Goal: Find specific page/section: Find specific page/section

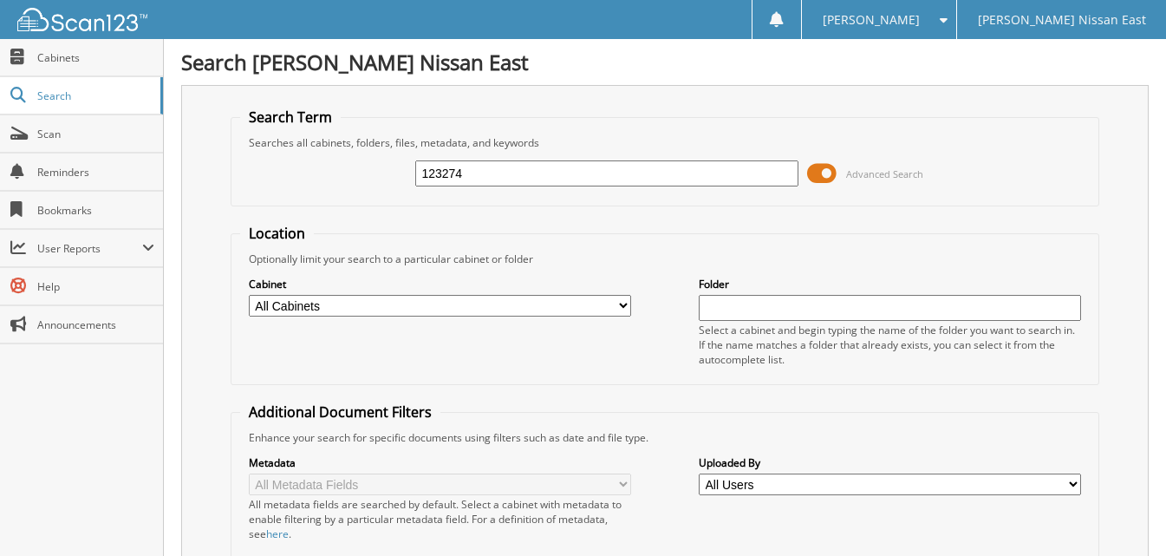
type input "123274"
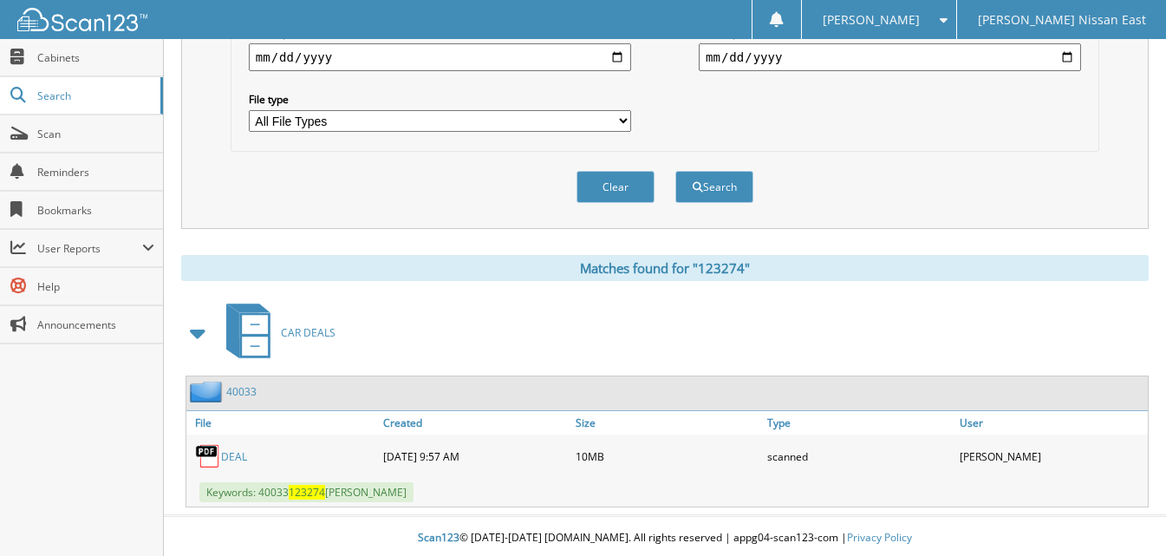
scroll to position [539, 0]
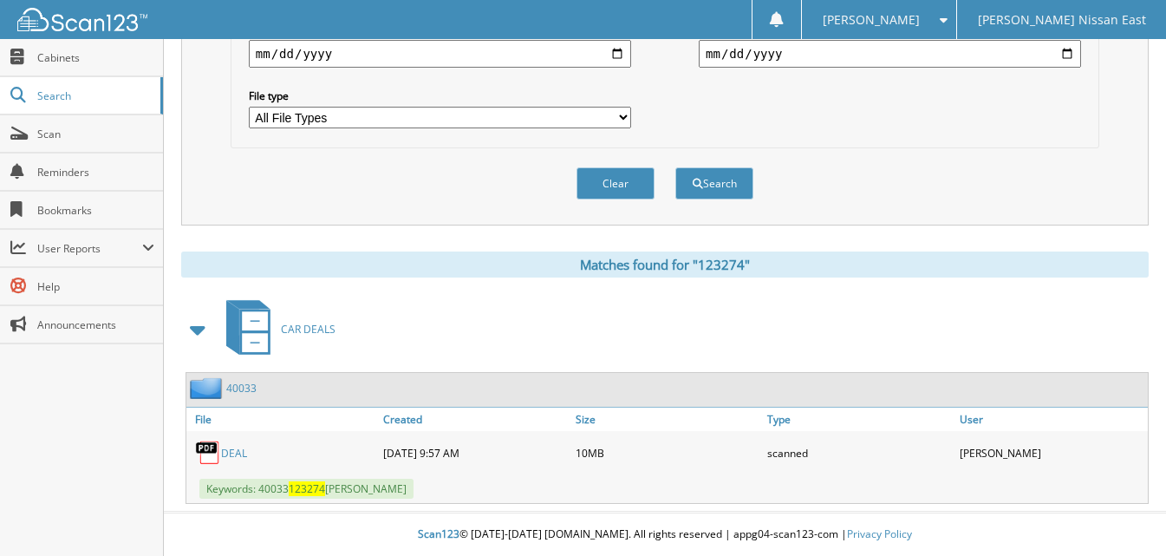
click at [236, 452] on link "DEAL" at bounding box center [234, 453] width 26 height 15
click at [49, 128] on span "Scan" at bounding box center [95, 134] width 117 height 15
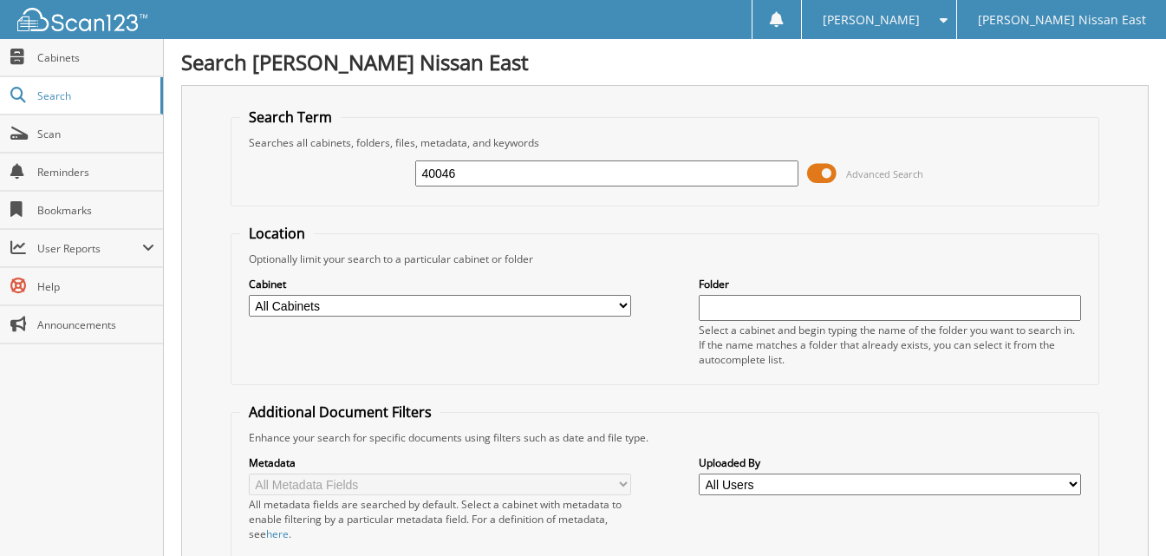
type input "40046"
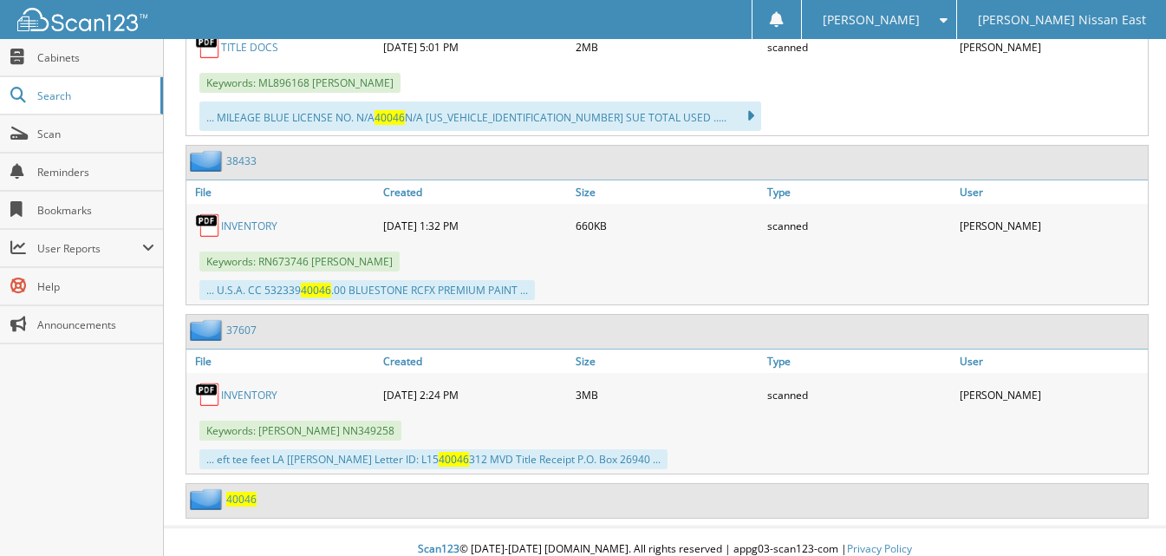
scroll to position [1070, 0]
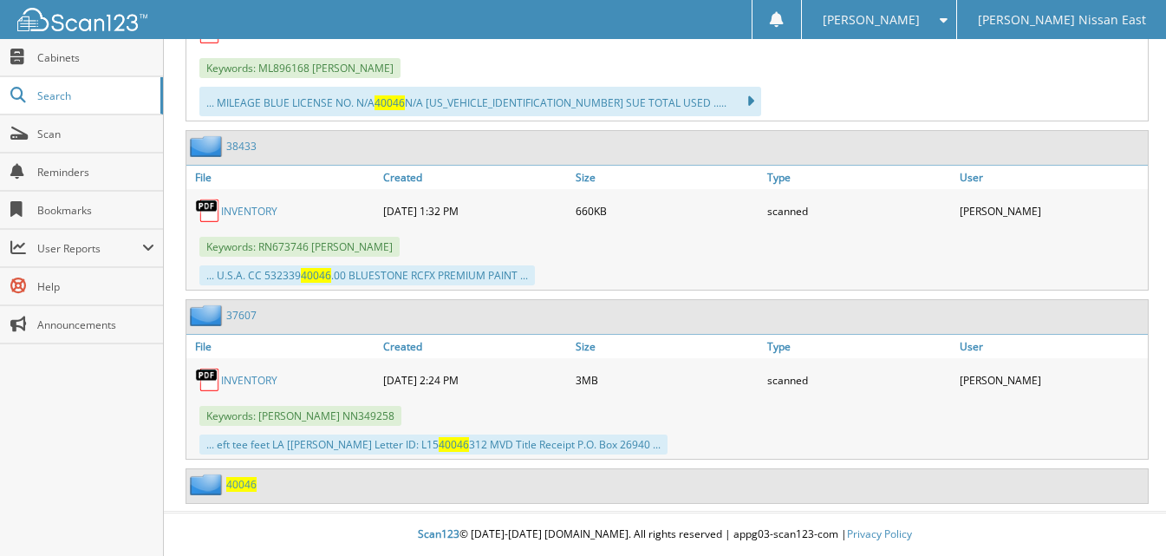
click at [246, 481] on span "40046" at bounding box center [241, 484] width 30 height 15
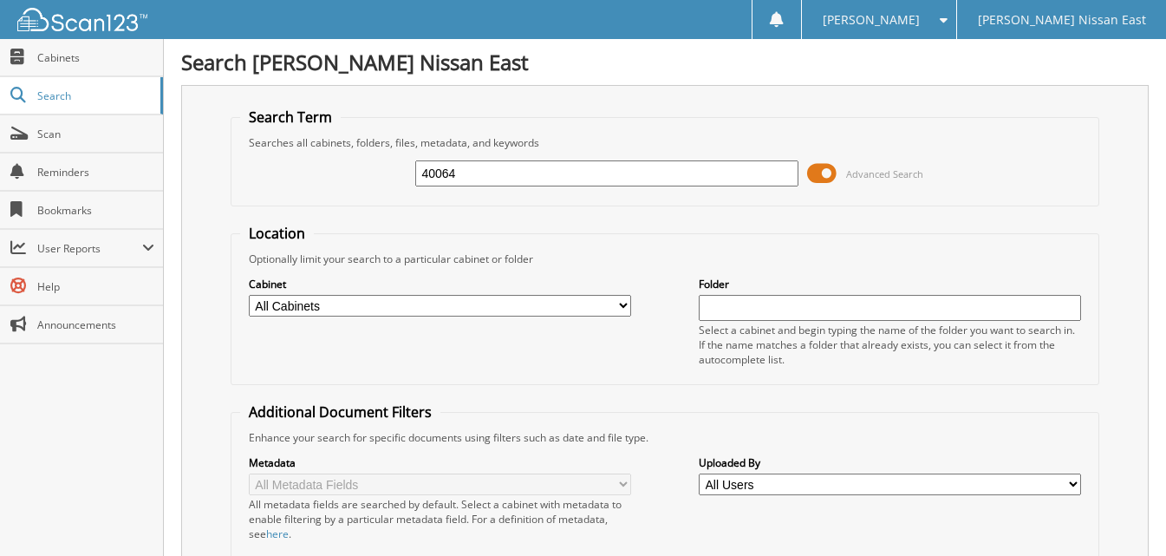
type input "40064"
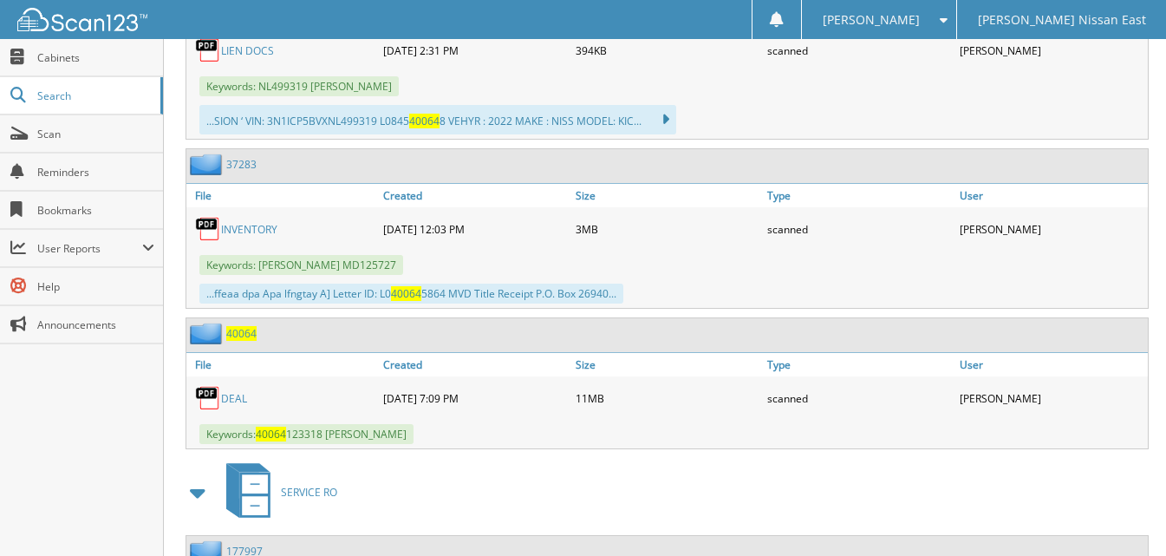
scroll to position [1040, 0]
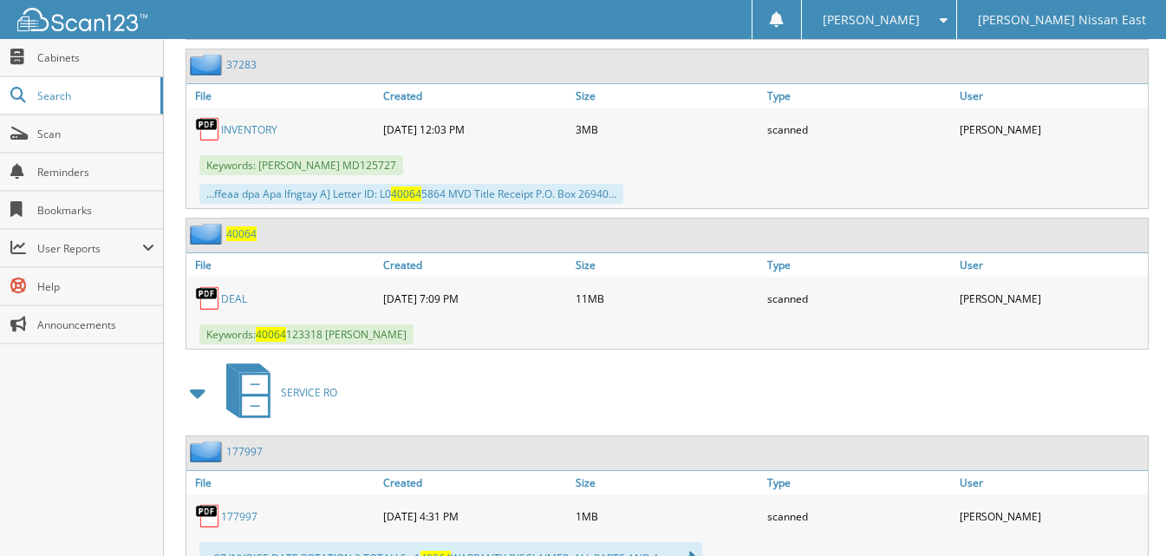
click at [235, 299] on link "DEAL" at bounding box center [234, 298] width 26 height 15
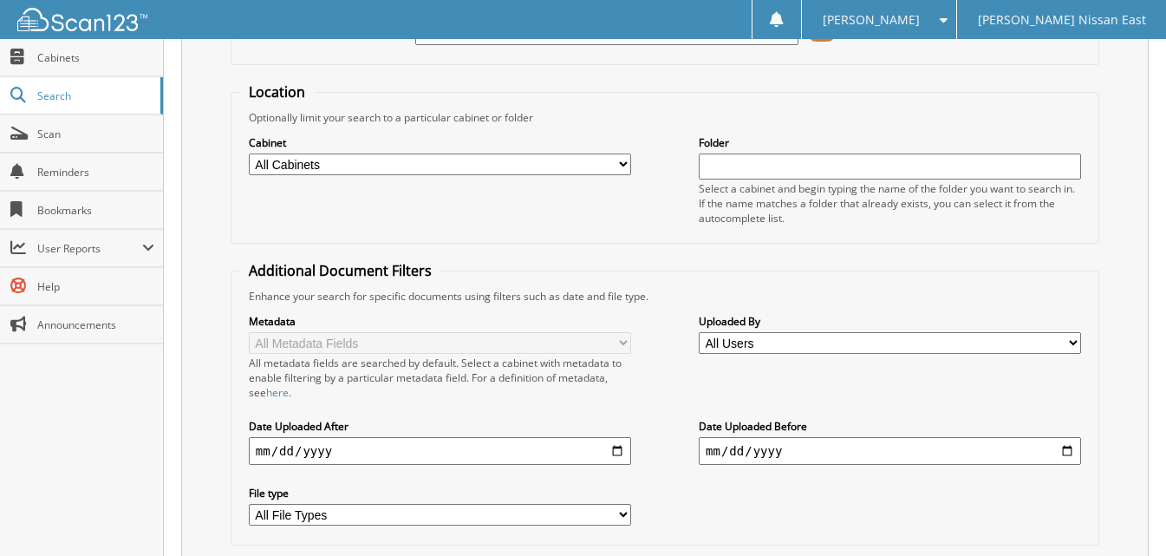
scroll to position [0, 0]
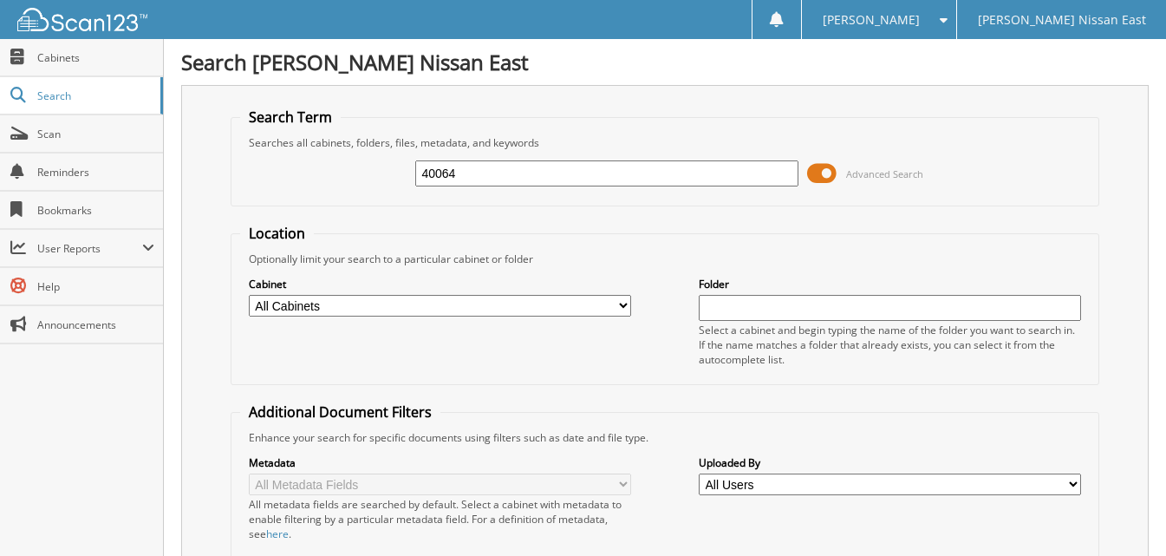
click at [502, 172] on input "40064" at bounding box center [606, 173] width 382 height 26
type input "40050"
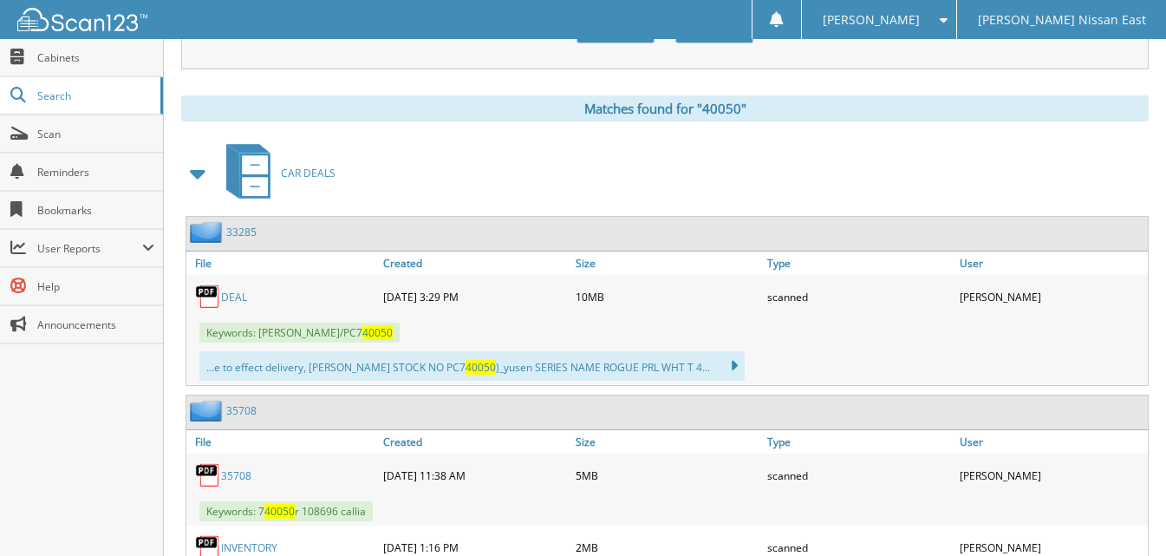
scroll to position [780, 0]
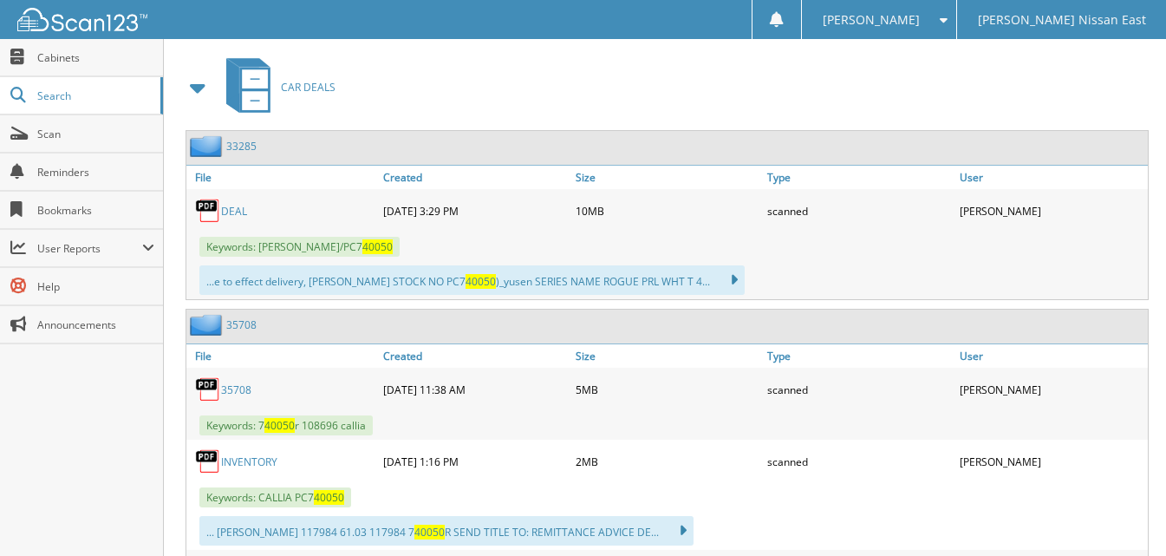
click at [232, 205] on link "DEAL" at bounding box center [234, 211] width 26 height 15
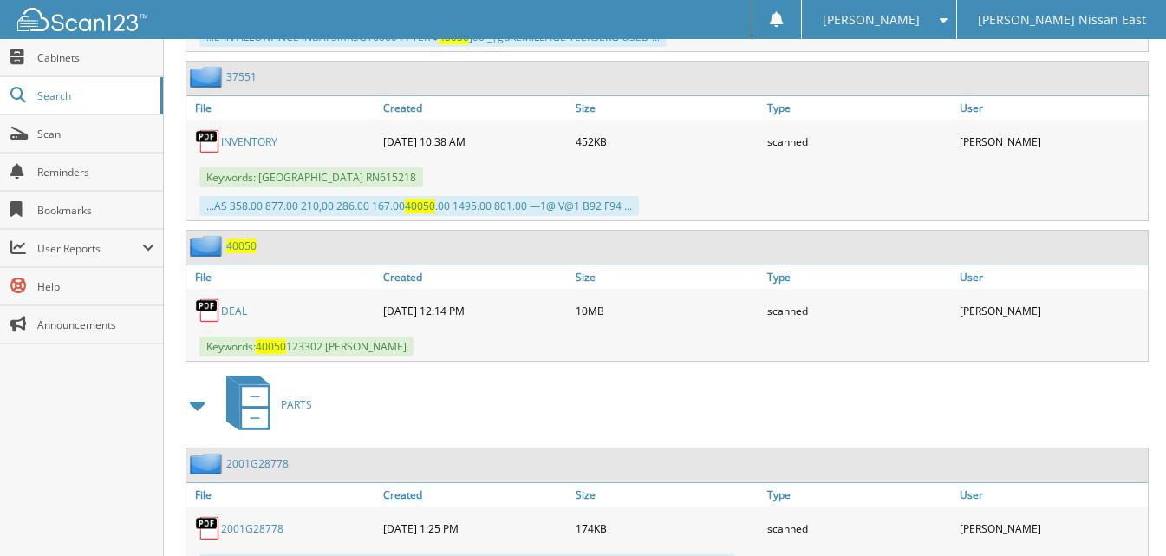
scroll to position [3129, 0]
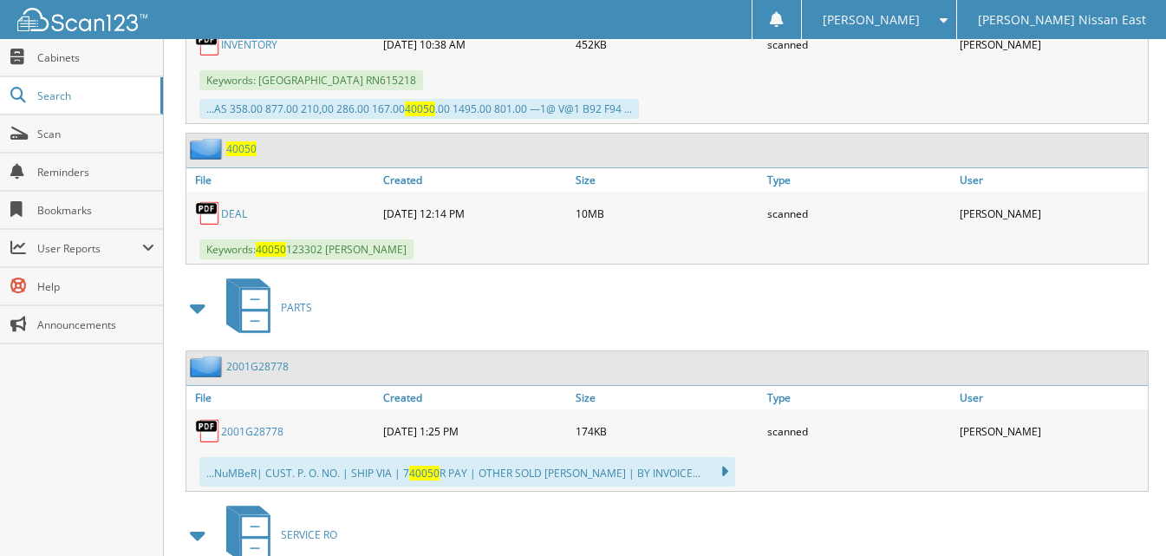
click at [230, 212] on link "DEAL" at bounding box center [234, 213] width 26 height 15
click at [240, 212] on link "DEAL" at bounding box center [234, 213] width 26 height 15
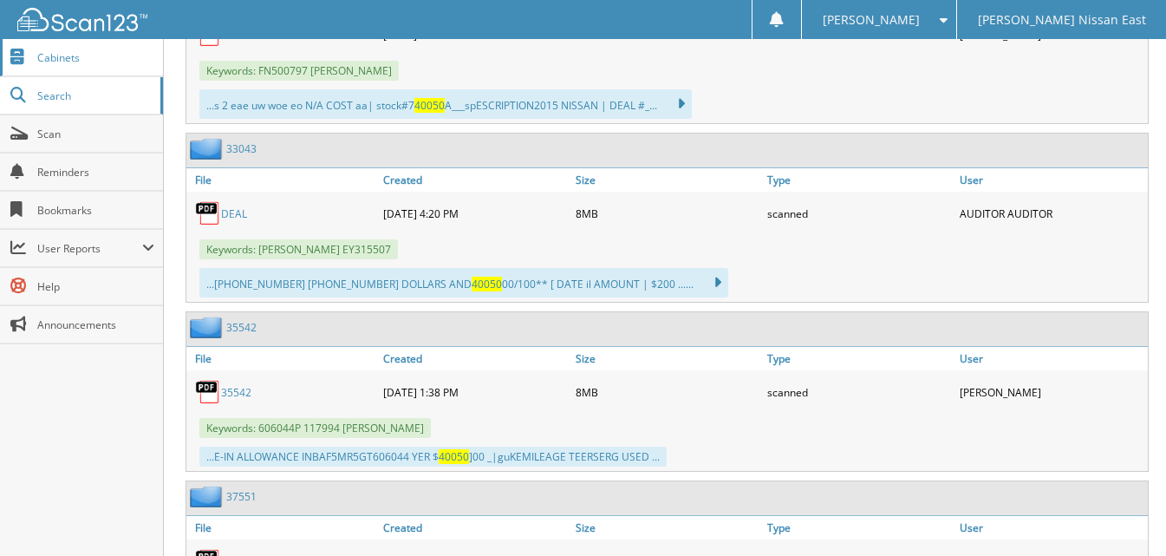
scroll to position [2609, 0]
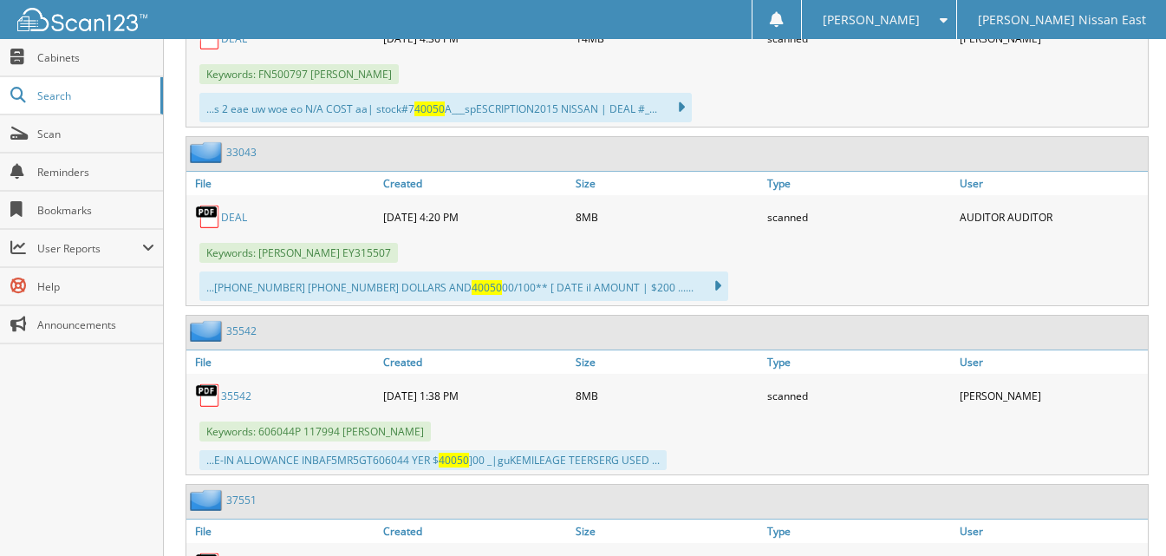
click at [114, 17] on img at bounding box center [82, 19] width 130 height 23
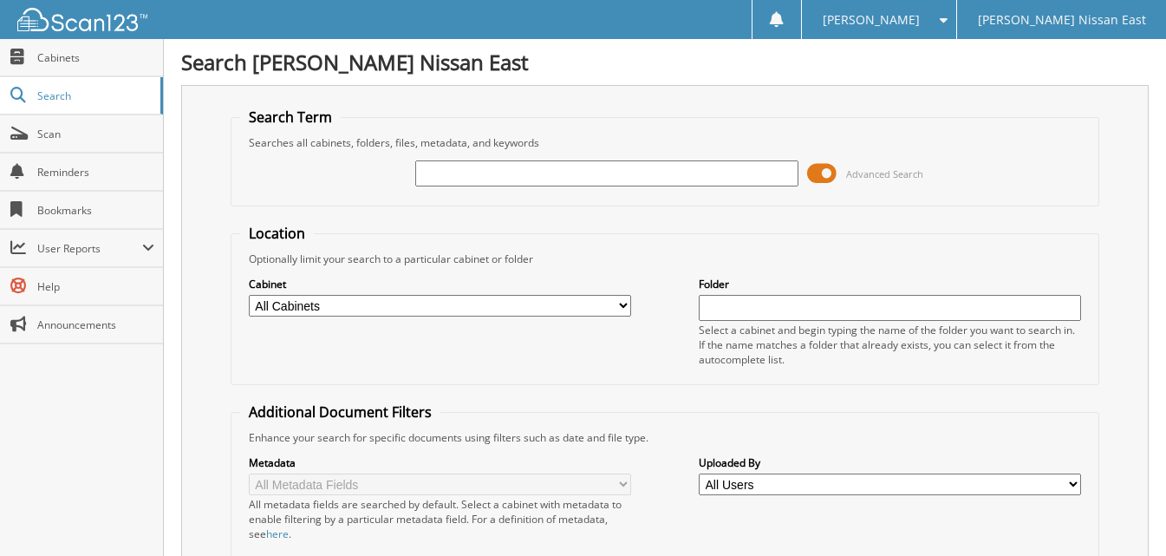
click at [584, 166] on input "text" at bounding box center [606, 173] width 382 height 26
type input "40050"
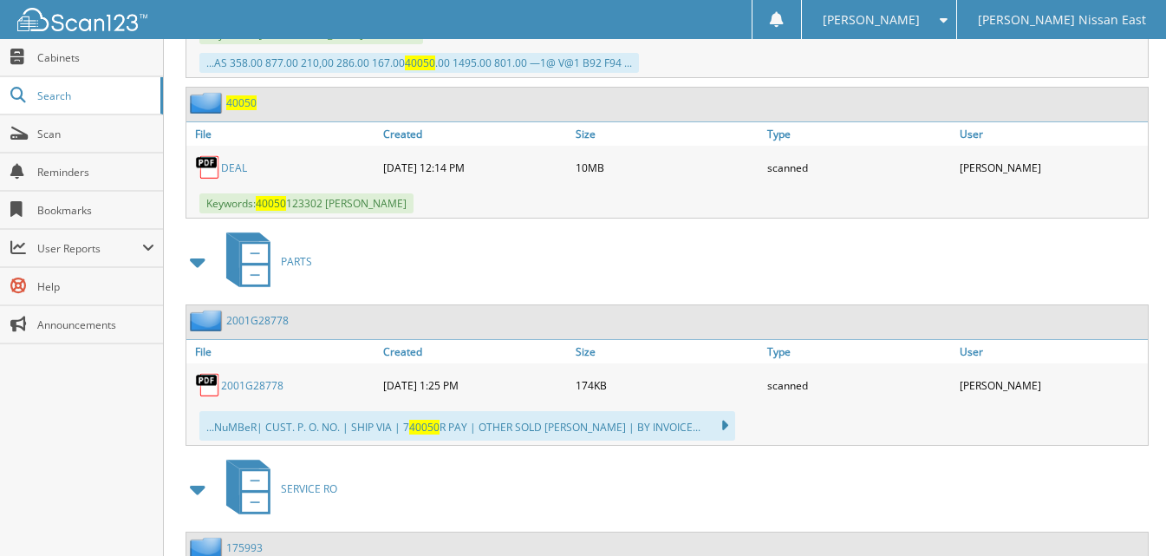
scroll to position [3216, 0]
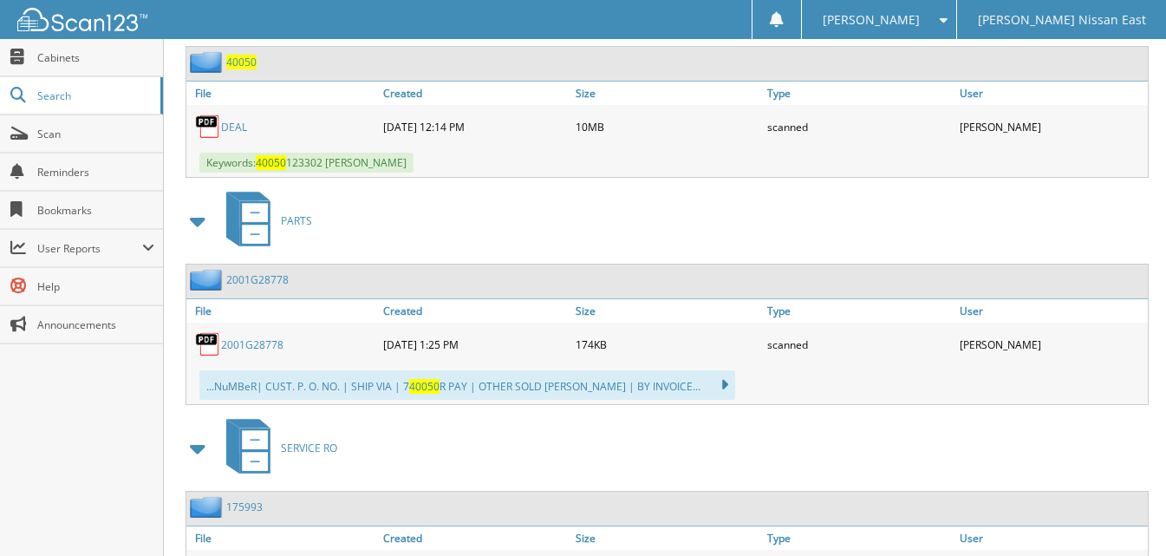
click at [232, 123] on link "DEAL" at bounding box center [234, 127] width 26 height 15
click at [74, 132] on span "Scan" at bounding box center [95, 134] width 117 height 15
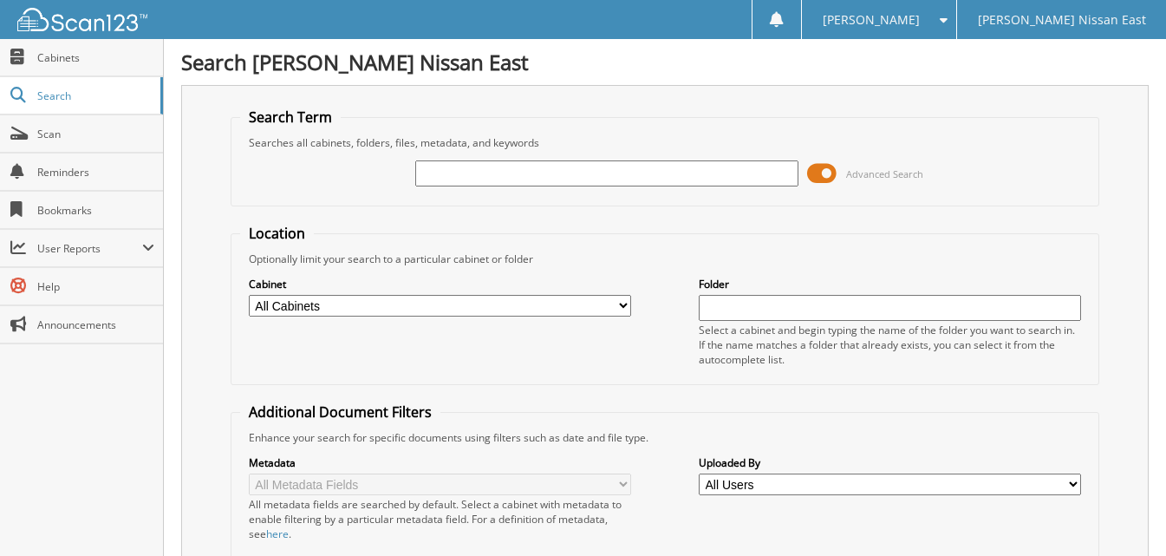
click at [543, 172] on input "text" at bounding box center [606, 173] width 382 height 26
type input "40060"
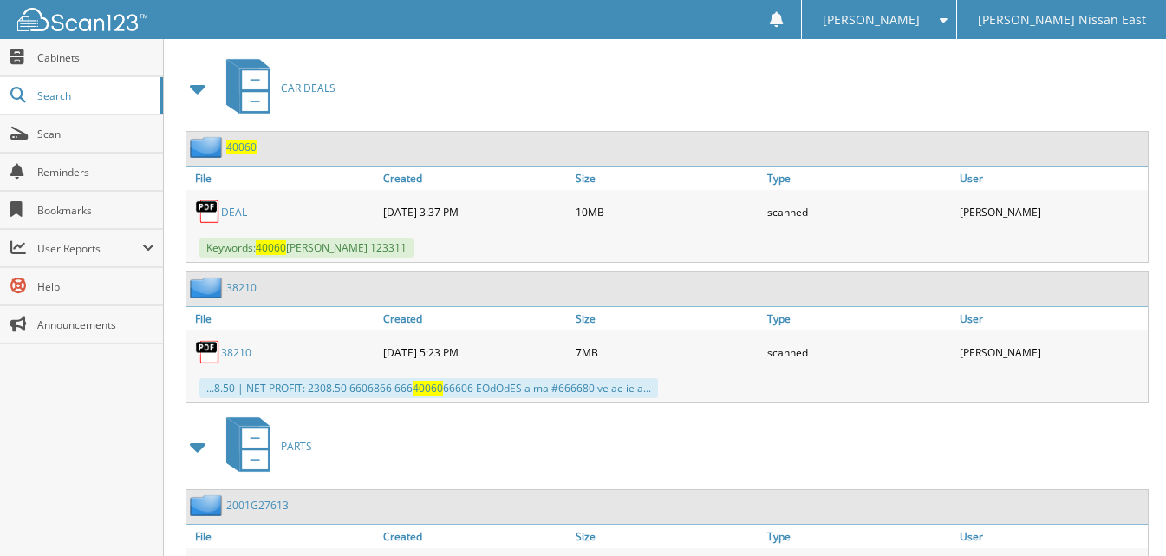
scroll to position [550, 0]
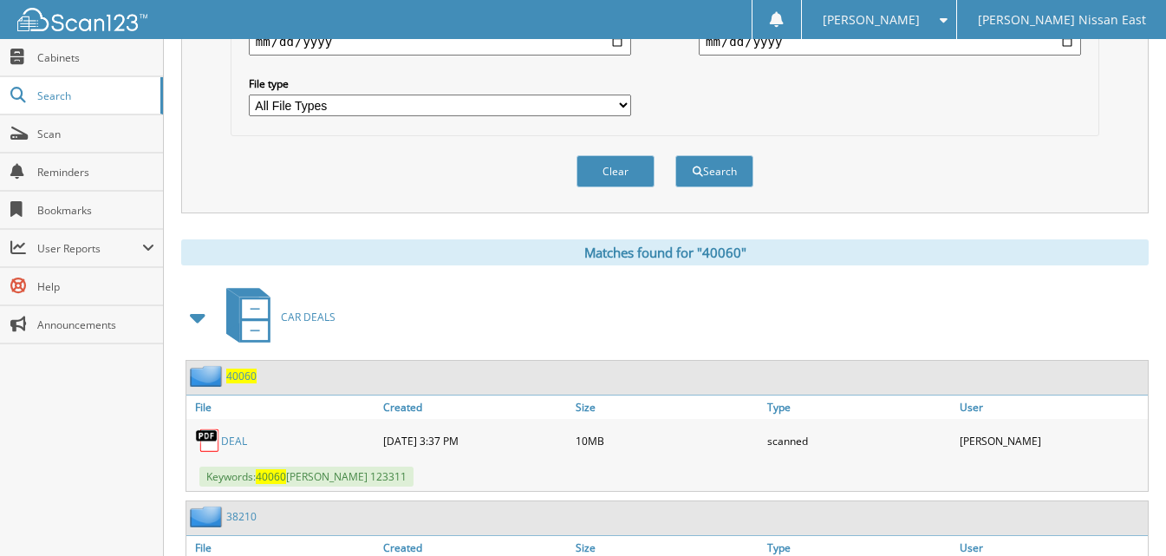
click at [226, 441] on link "DEAL" at bounding box center [234, 440] width 26 height 15
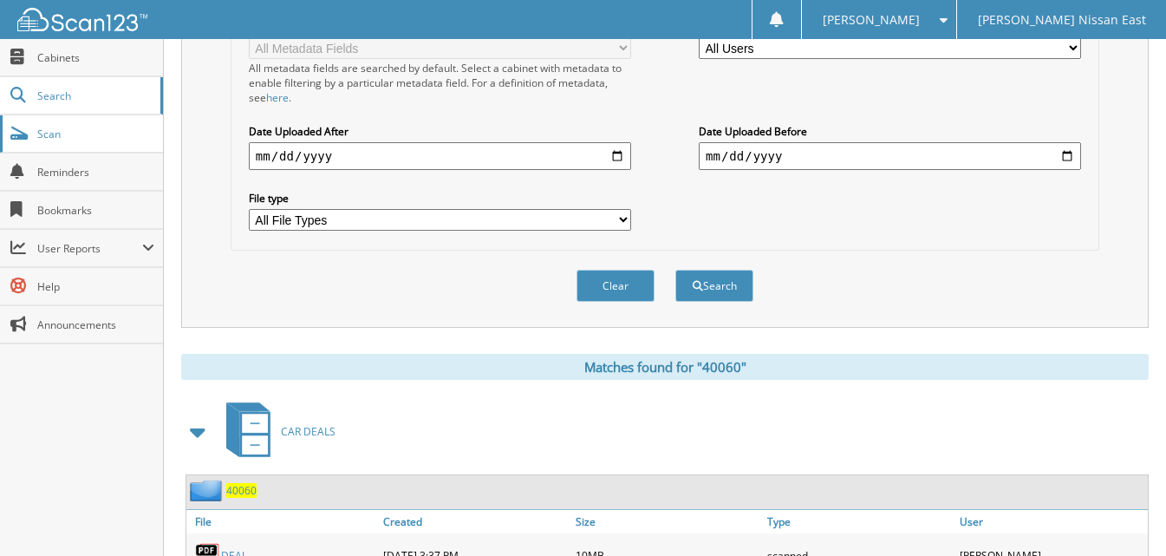
scroll to position [290, 0]
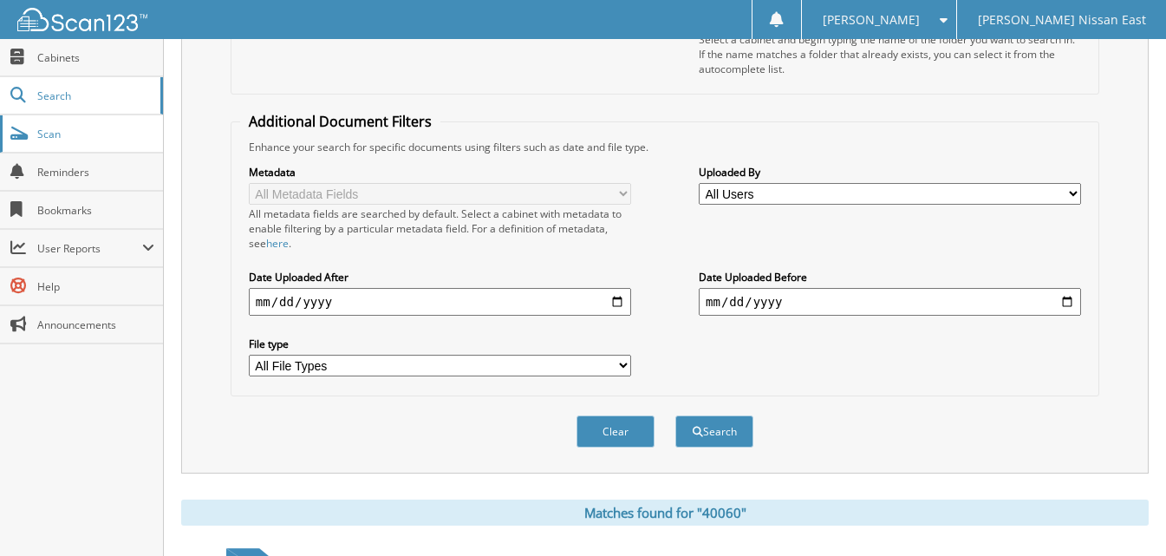
click at [104, 133] on span "Scan" at bounding box center [95, 134] width 117 height 15
